Goal: Information Seeking & Learning: Stay updated

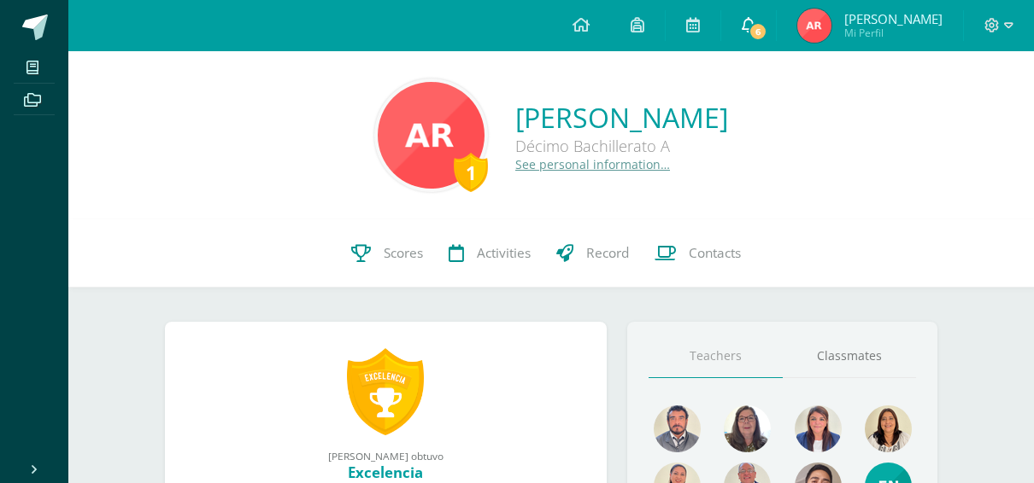
click at [776, 20] on link "6" at bounding box center [748, 25] width 55 height 51
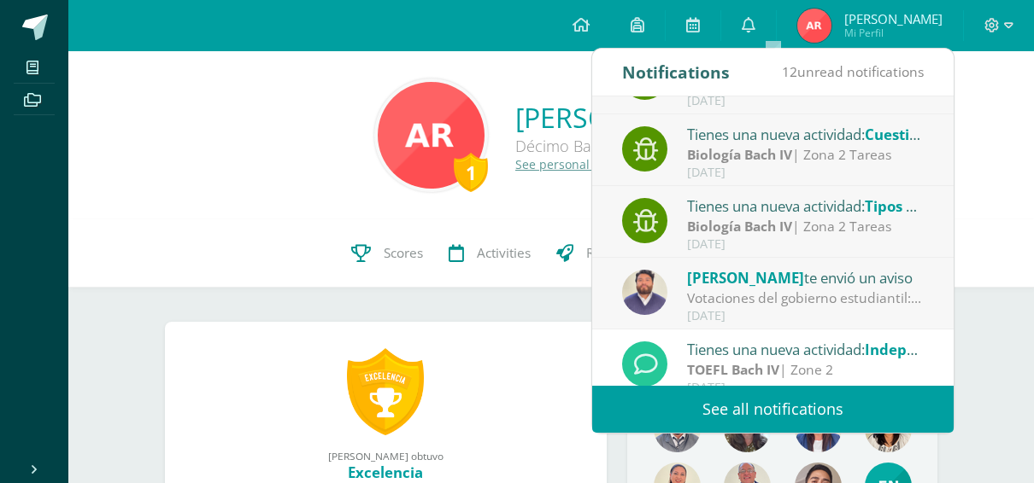
scroll to position [284, 0]
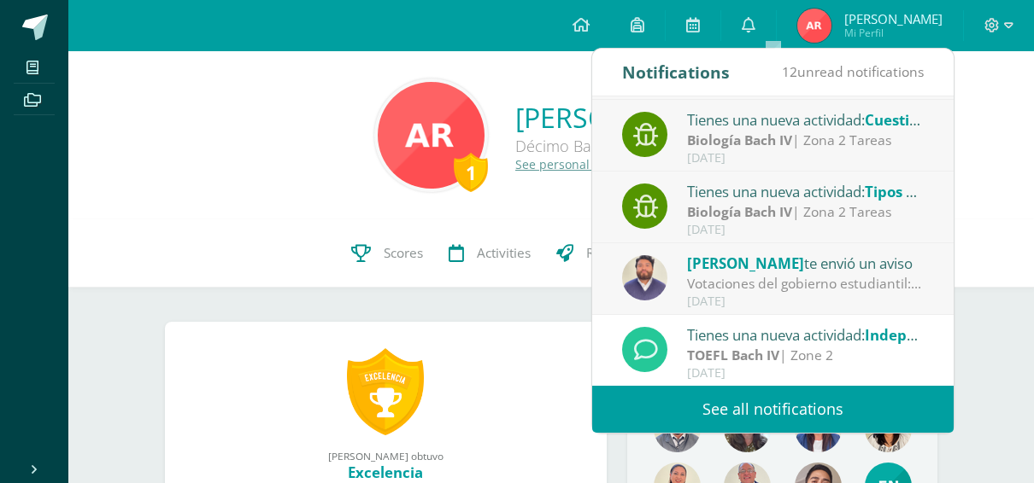
click at [757, 290] on div "Votaciones del gobierno estudiantil: Estimados padres de familia y estudiantes.…" at bounding box center [805, 284] width 237 height 20
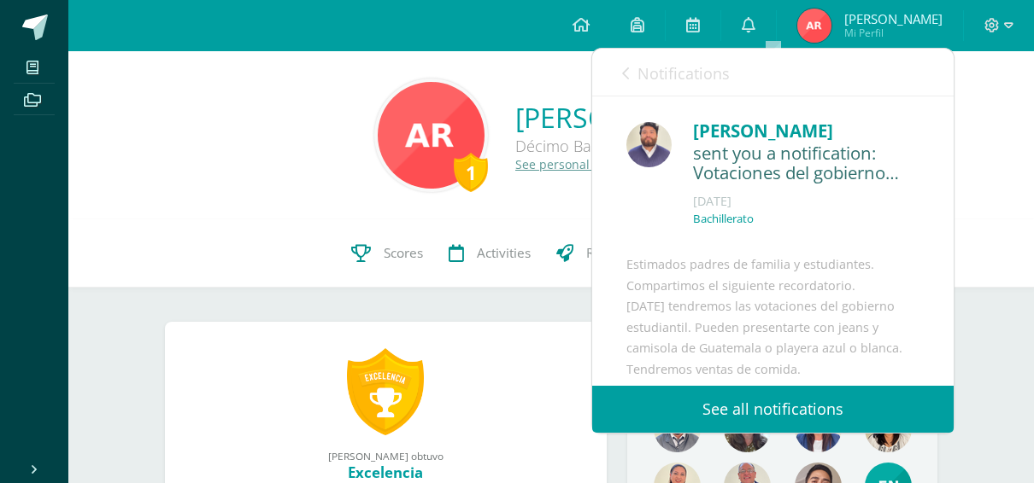
click at [640, 77] on span "Notifications" at bounding box center [683, 73] width 92 height 21
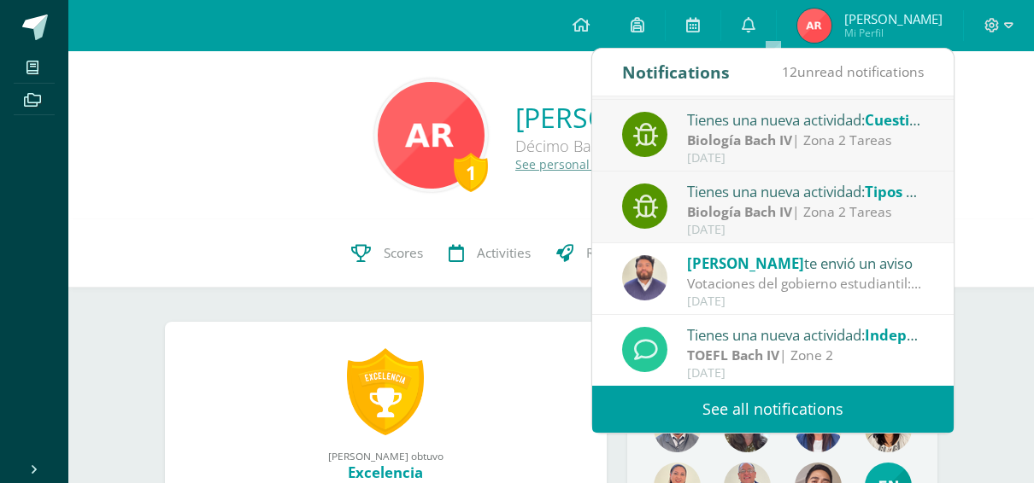
click at [759, 197] on div "Tienes una nueva actividad: Tipos de hojas" at bounding box center [805, 191] width 237 height 22
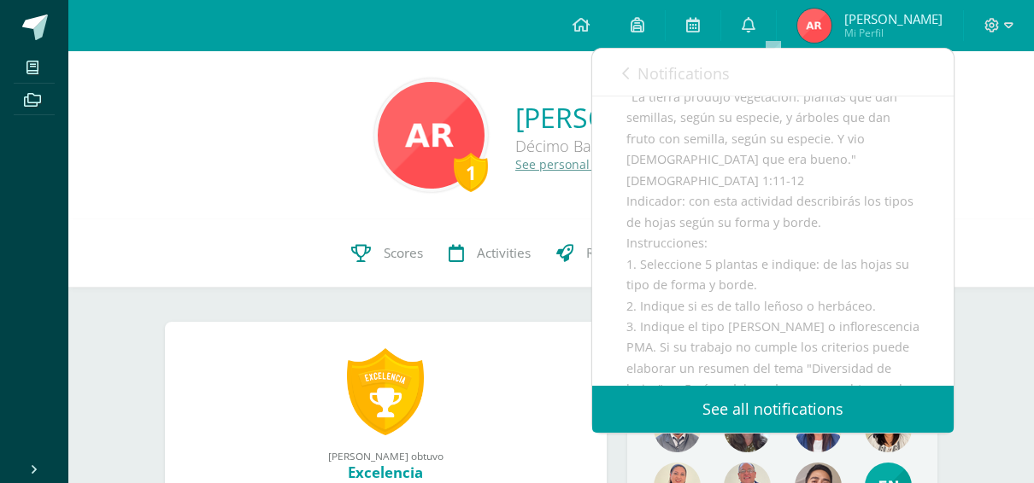
scroll to position [253, 0]
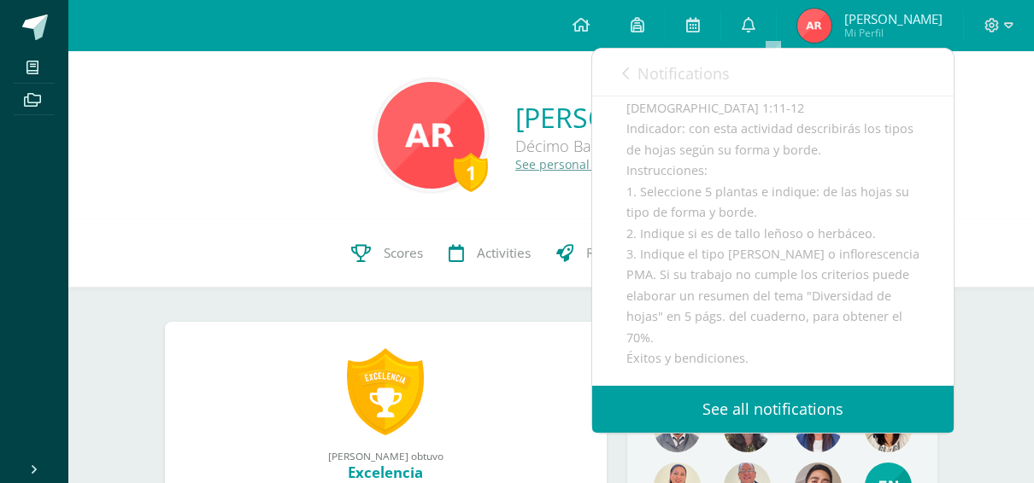
click at [677, 77] on span "Notifications" at bounding box center [683, 73] width 92 height 21
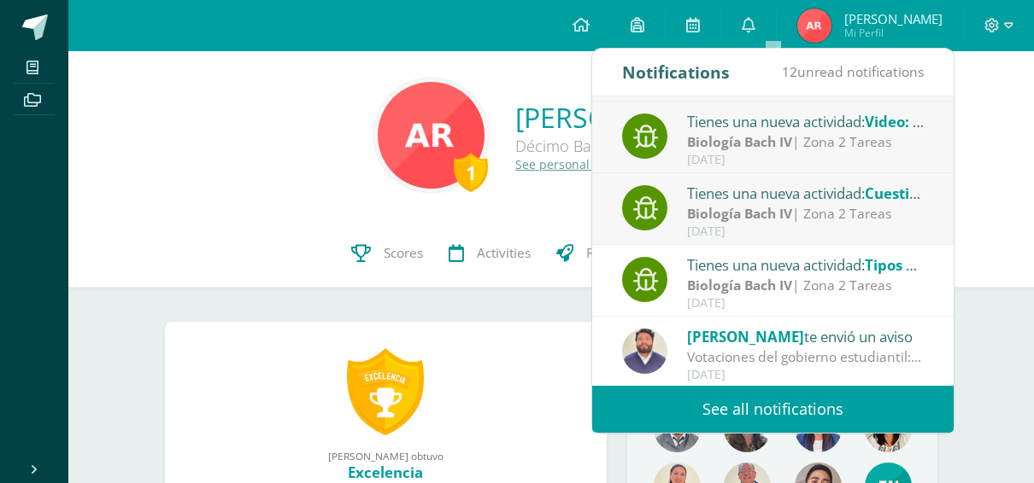
scroll to position [208, 0]
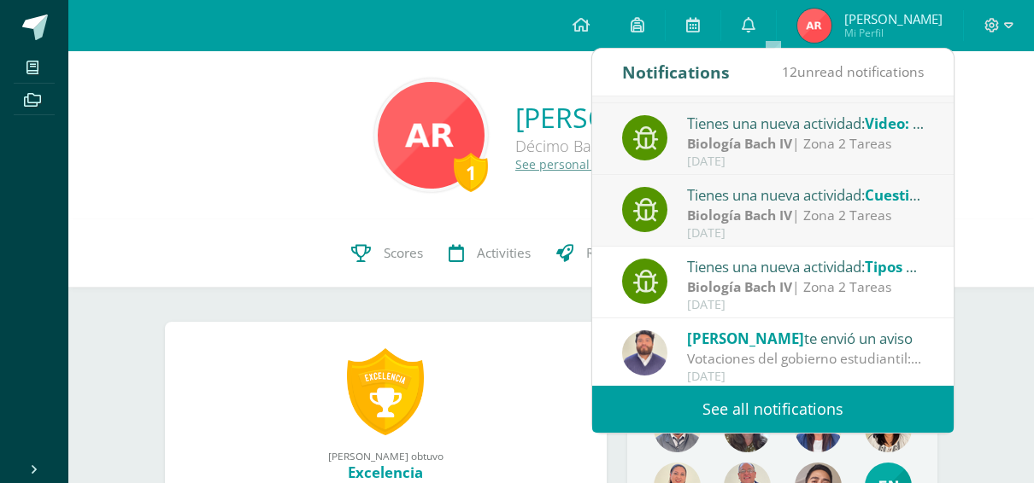
click at [726, 203] on div "Tienes una nueva actividad: Cuestionario: frutos" at bounding box center [805, 195] width 237 height 22
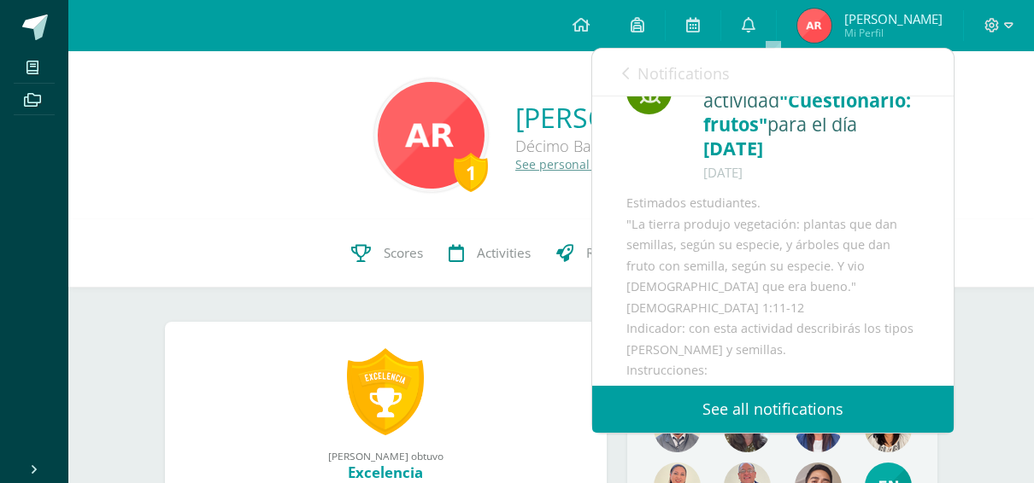
scroll to position [19, 0]
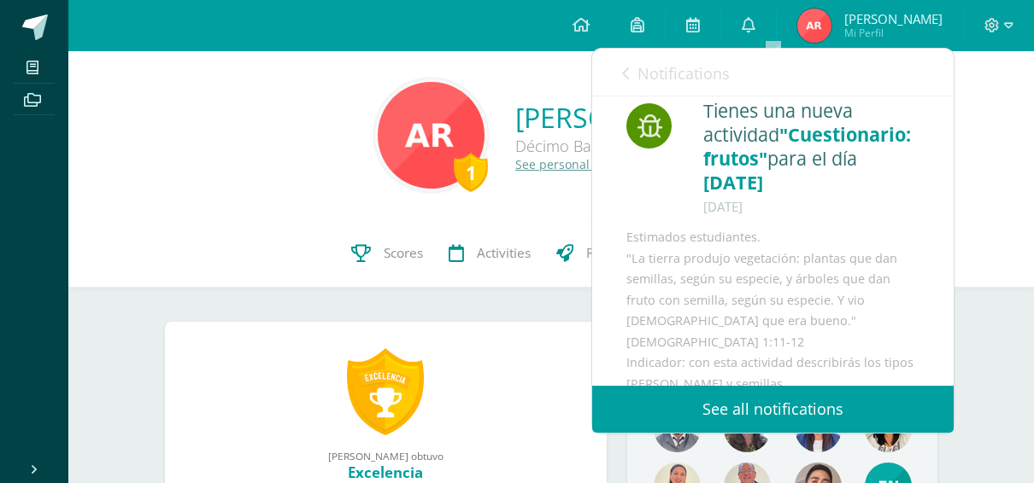
click at [663, 65] on span "Notifications" at bounding box center [683, 73] width 92 height 21
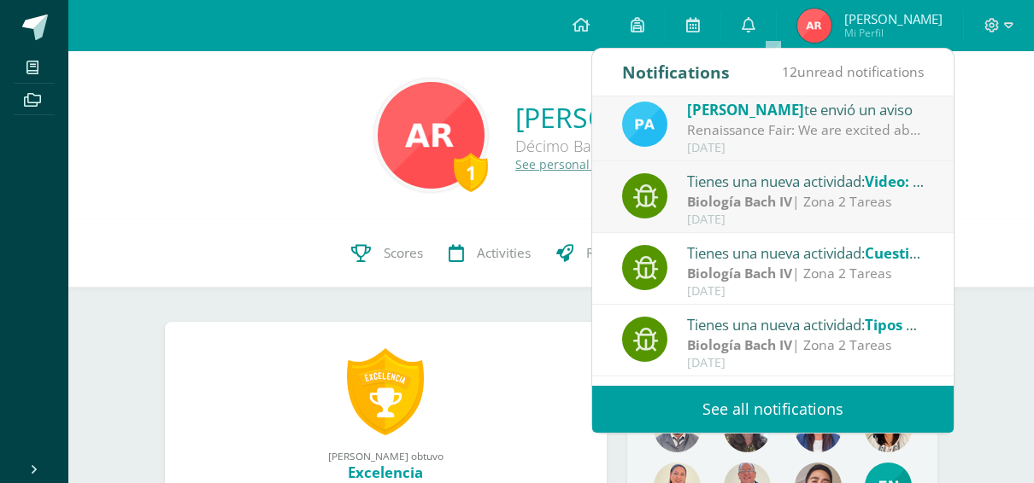
scroll to position [149, 0]
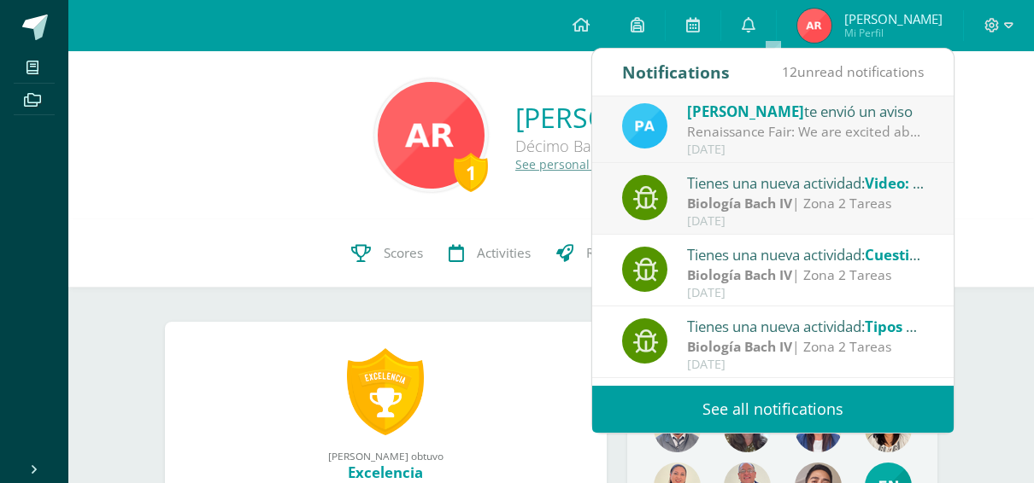
click at [702, 191] on div "Tienes una nueva actividad: Video: polinización" at bounding box center [805, 183] width 237 height 22
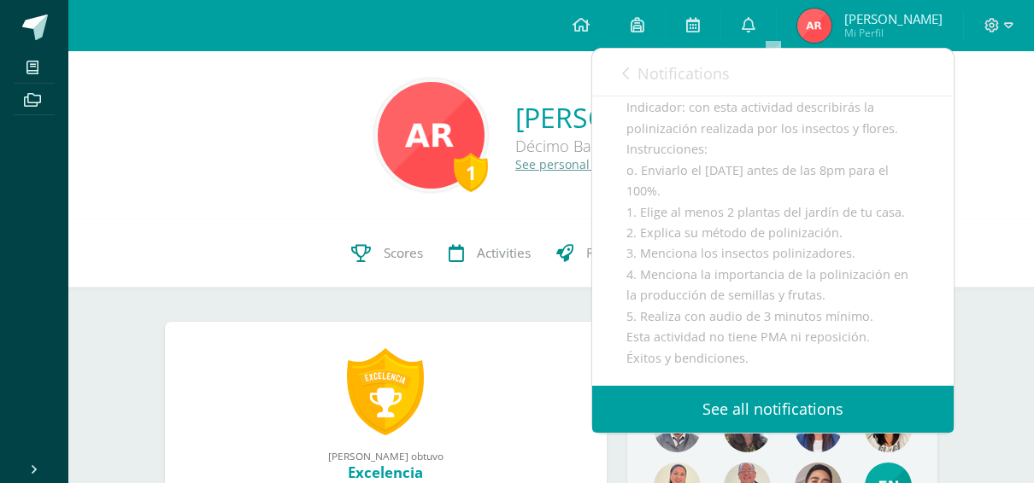
scroll to position [298, 0]
click at [673, 65] on span "Notifications" at bounding box center [683, 73] width 92 height 21
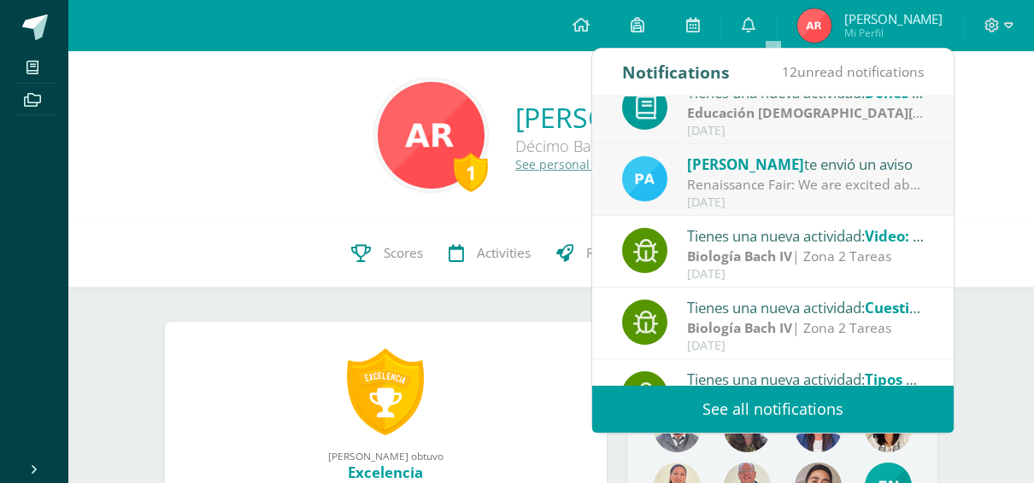
scroll to position [94, 0]
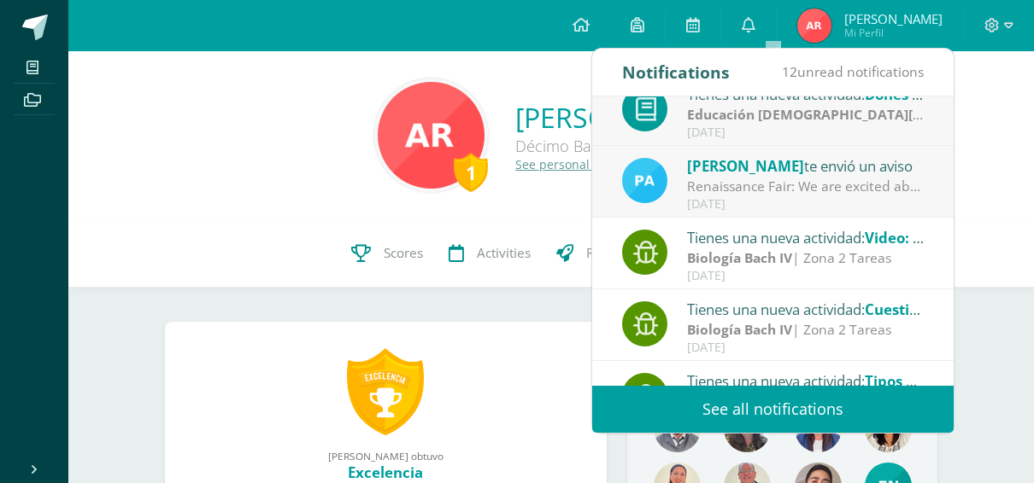
click at [708, 167] on span "[PERSON_NAME]" at bounding box center [745, 166] width 117 height 20
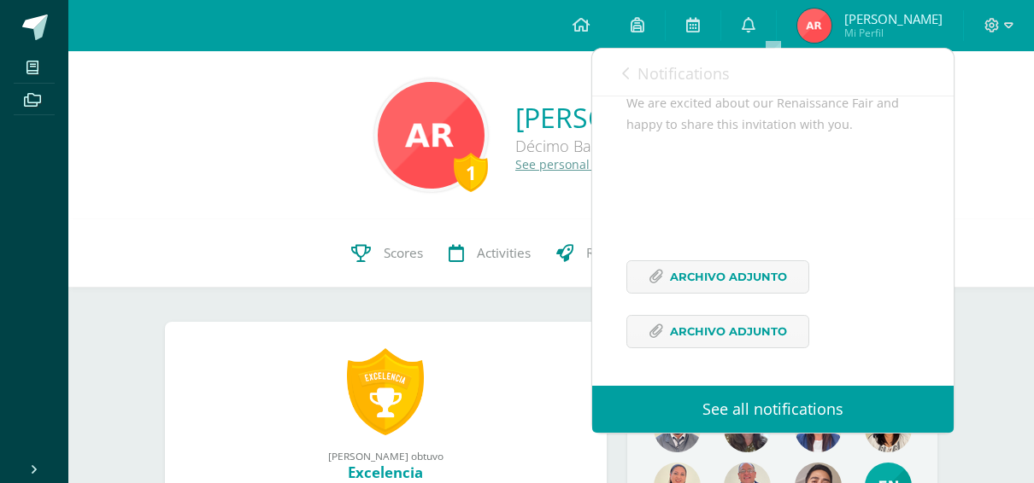
scroll to position [217, 0]
click at [685, 296] on div "We are excited about our Renaissance Fair and happy to share this invitation wi…" at bounding box center [772, 231] width 293 height 276
drag, startPoint x: 685, startPoint y: 296, endPoint x: 685, endPoint y: 266, distance: 29.9
click at [685, 266] on div "We are excited about our Renaissance Fair and happy to share this invitation wi…" at bounding box center [772, 231] width 293 height 276
click at [685, 266] on span "Archivo Adjunto" at bounding box center [728, 277] width 117 height 32
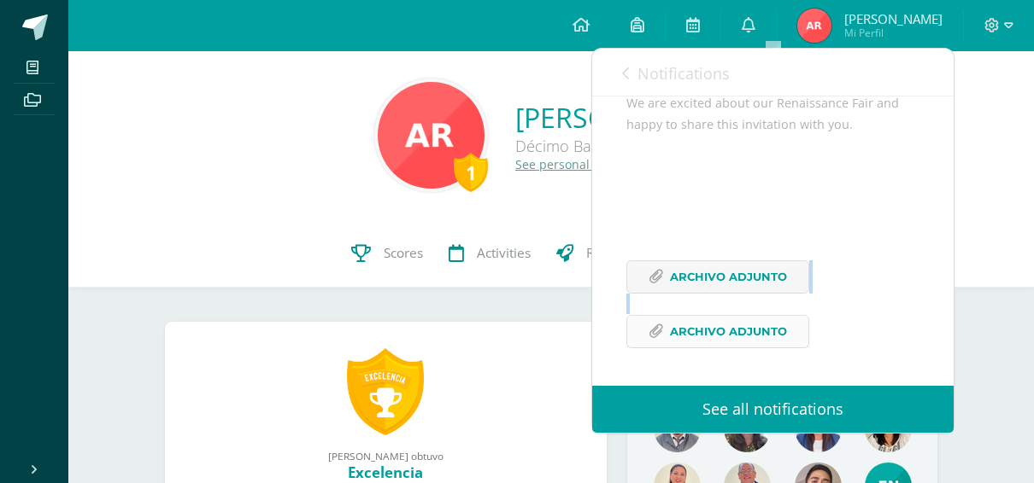
click at [759, 340] on span "Archivo Adjunto" at bounding box center [728, 332] width 117 height 32
click at [746, 185] on div "We are excited about our Renaissance Fair and happy to share this invitation wi…" at bounding box center [772, 231] width 293 height 276
click at [659, 70] on span "Notifications" at bounding box center [683, 73] width 92 height 21
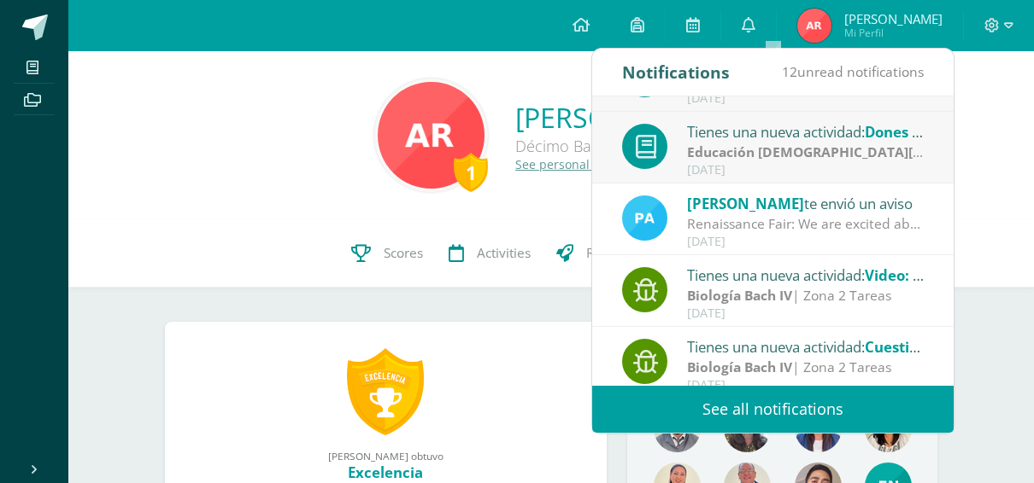
scroll to position [0, 0]
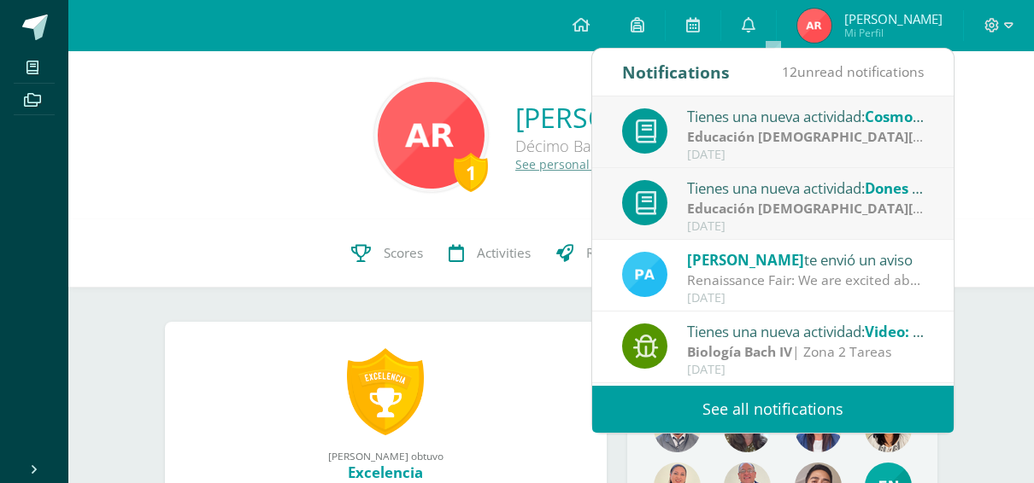
click at [727, 208] on strong "Educación [DEMOGRAPHIC_DATA][PERSON_NAME] IV" at bounding box center [860, 208] width 346 height 19
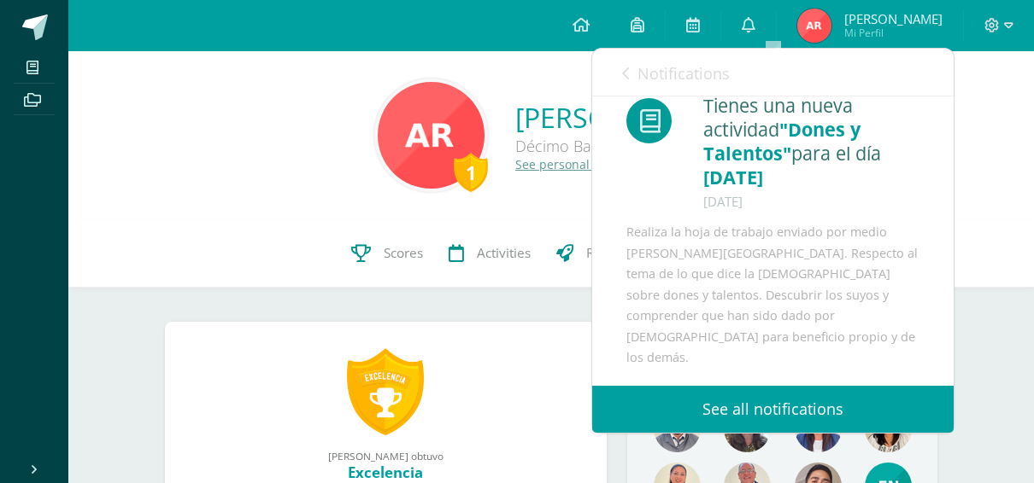
scroll to position [2, 0]
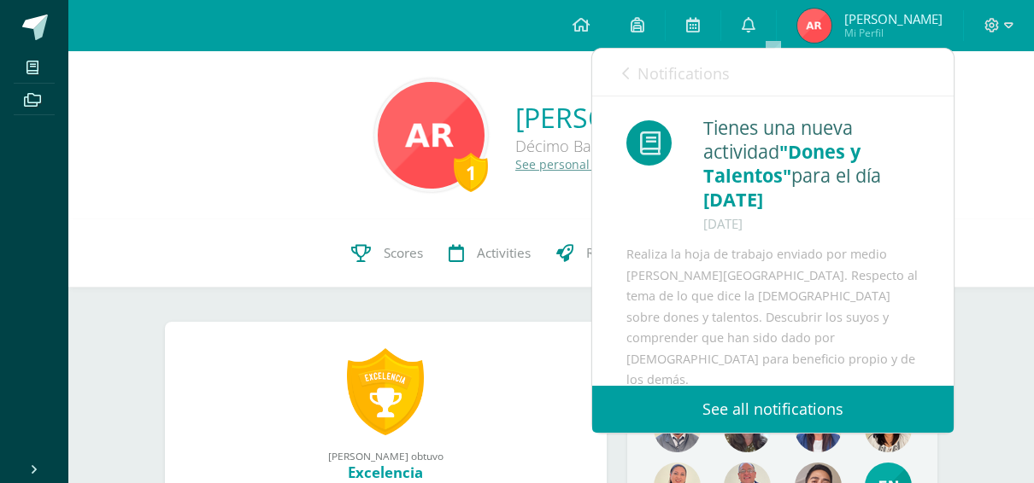
click at [661, 72] on span "Notifications" at bounding box center [683, 73] width 92 height 21
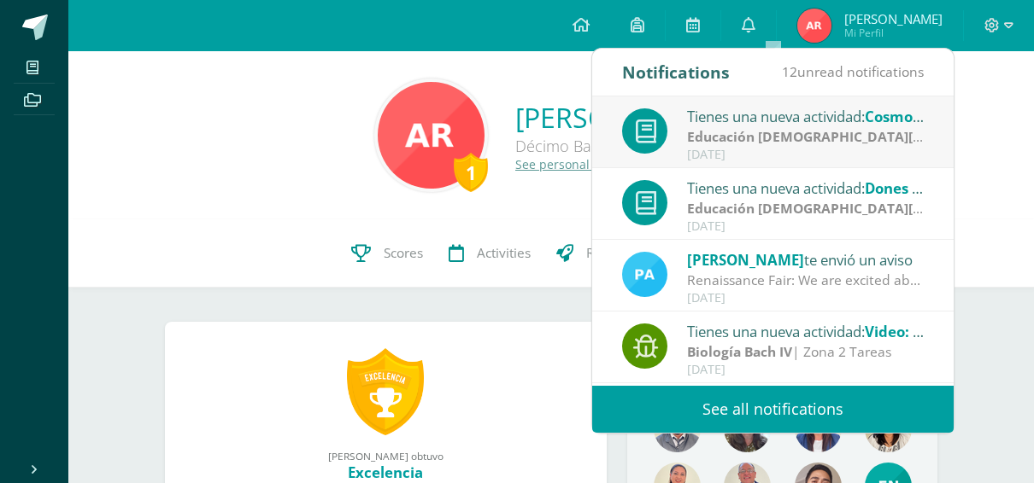
click at [718, 132] on strong "Educación [DEMOGRAPHIC_DATA][PERSON_NAME] IV" at bounding box center [860, 136] width 346 height 19
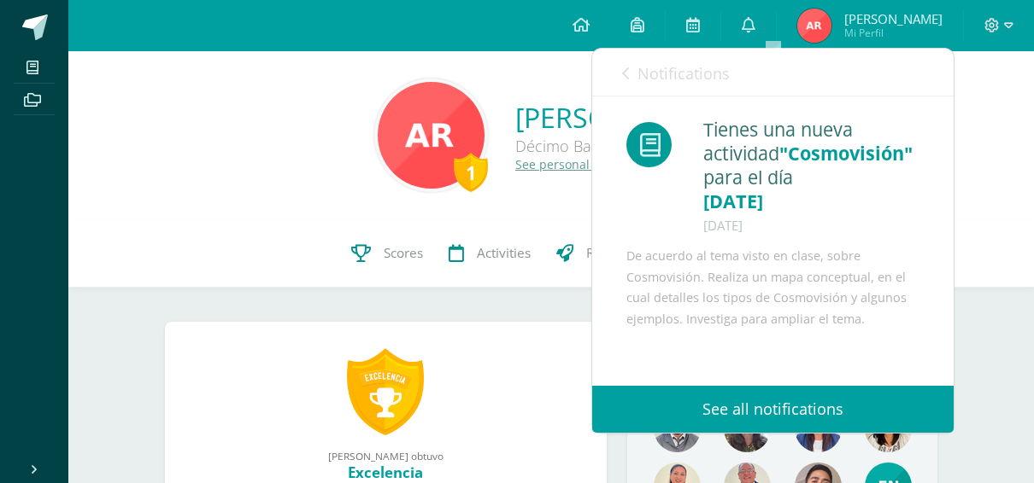
scroll to position [5, 0]
click at [671, 72] on span "Notifications" at bounding box center [683, 73] width 92 height 21
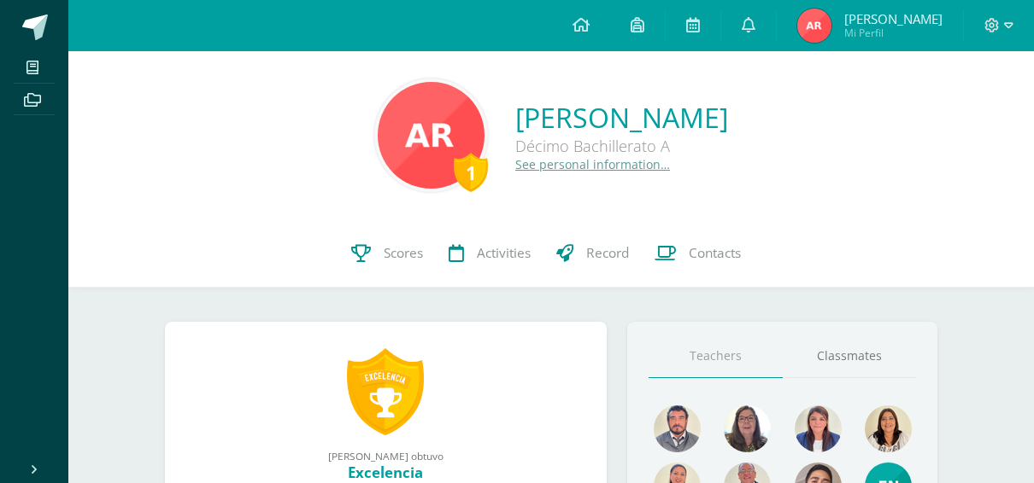
click at [269, 196] on div "1 [PERSON_NAME] Décimo Bachillerato A See personal information…" at bounding box center [550, 135] width 965 height 168
